Goal: Navigation & Orientation: Find specific page/section

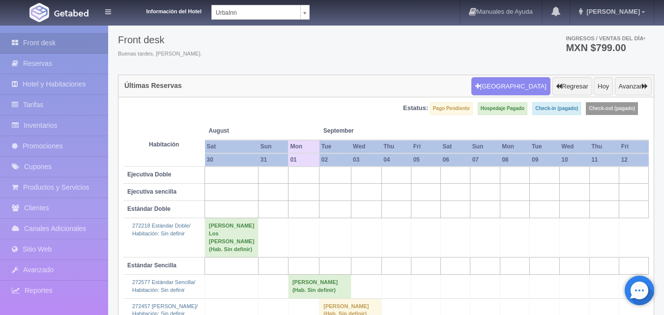
scroll to position [49, 0]
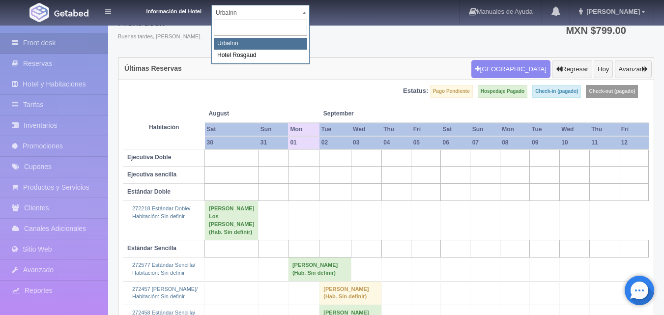
click at [304, 19] on body "Información del Hotel UrbaInn UrbaInn Hotel Rosgaud Manuales de Ayuda Actualiza…" at bounding box center [332, 180] width 664 height 411
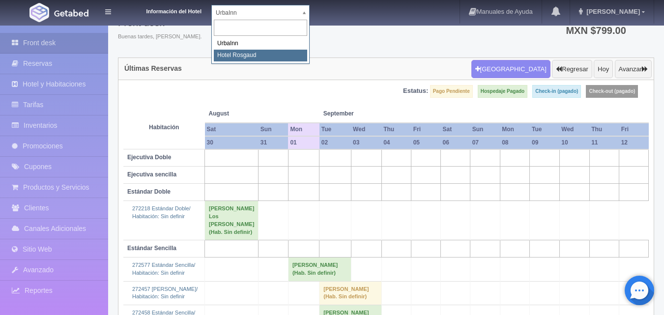
select select "561"
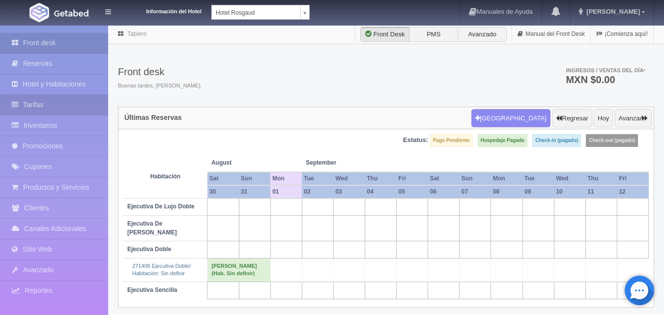
click at [80, 98] on link "Tarifas" at bounding box center [54, 105] width 108 height 20
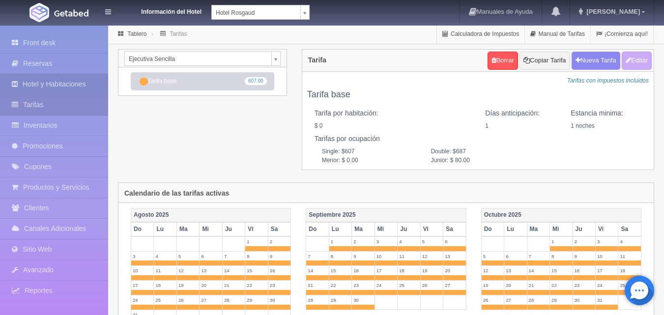
click at [80, 86] on link "Hotel y Habitaciones" at bounding box center [54, 84] width 108 height 20
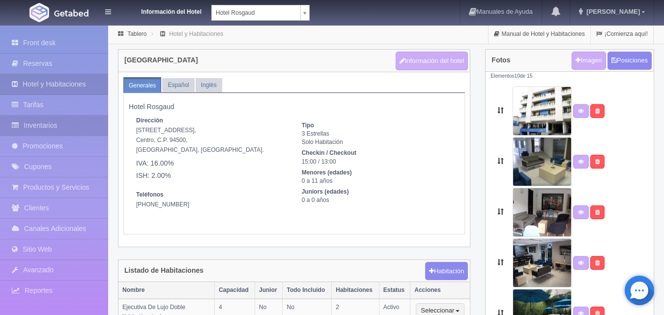
click at [71, 119] on link "Inventarios" at bounding box center [54, 125] width 108 height 20
